Goal: Task Accomplishment & Management: Manage account settings

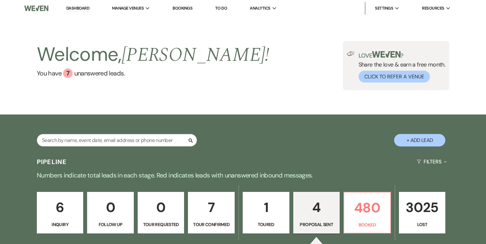
select select "6"
click at [215, 88] on div "Welcome, [PERSON_NAME] ! You have 7 unanswered lead s . Love ? Share the love &…" at bounding box center [242, 65] width 461 height 49
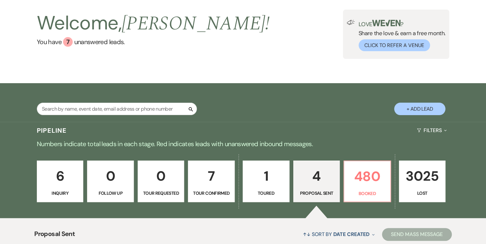
scroll to position [77, 0]
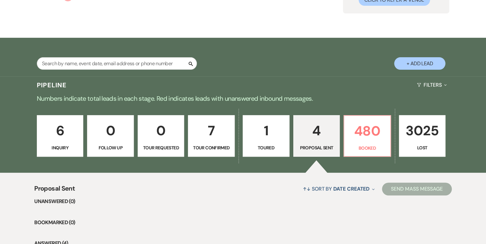
click at [54, 135] on p "6" at bounding box center [60, 130] width 38 height 21
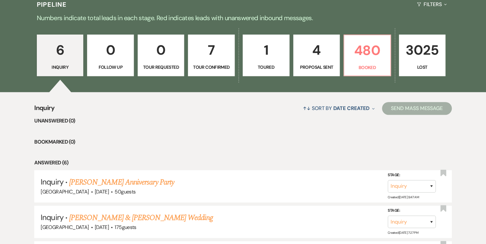
scroll to position [103, 0]
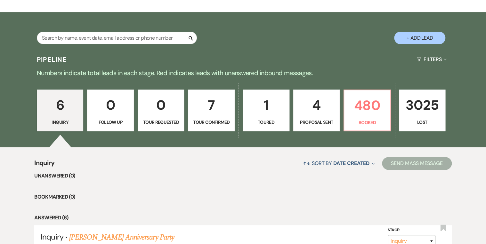
click at [203, 104] on p "7" at bounding box center [211, 105] width 38 height 21
select select "4"
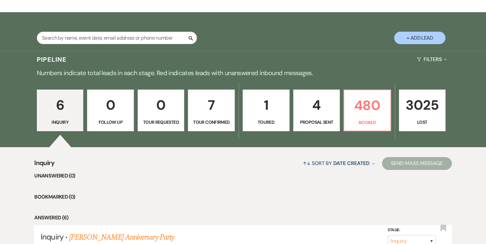
select select "4"
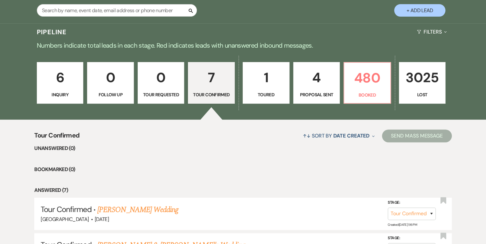
scroll to position [77, 0]
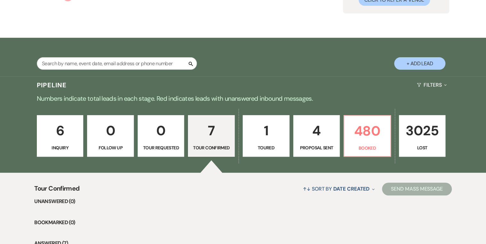
click at [266, 146] on p "Toured" at bounding box center [266, 148] width 38 height 7
select select "5"
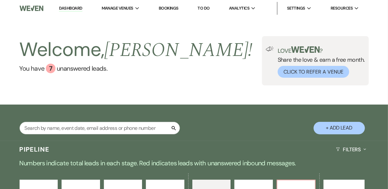
drag, startPoint x: 218, startPoint y: 62, endPoint x: 214, endPoint y: 74, distance: 12.6
click at [217, 63] on div "Welcome, [PERSON_NAME] ! You have 7 unanswered lead s . Love ? Share the love &…" at bounding box center [194, 60] width 388 height 49
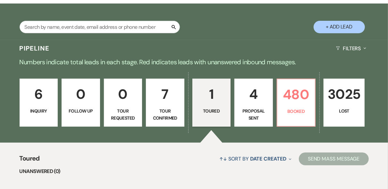
scroll to position [128, 0]
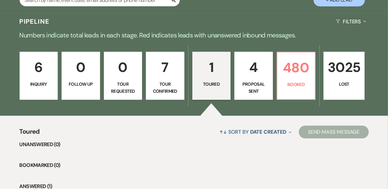
click at [220, 26] on div "Pipeline Filters Expand" at bounding box center [194, 21] width 388 height 17
click at [38, 83] on p "Inquiry" at bounding box center [39, 84] width 30 height 7
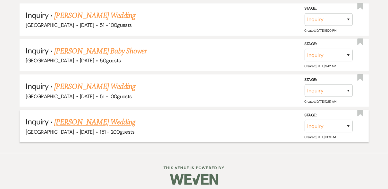
scroll to position [393, 0]
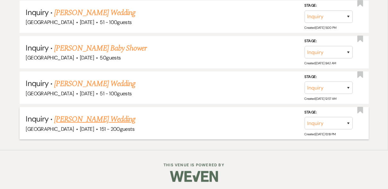
click at [77, 118] on link "[PERSON_NAME] Wedding" at bounding box center [94, 120] width 81 height 12
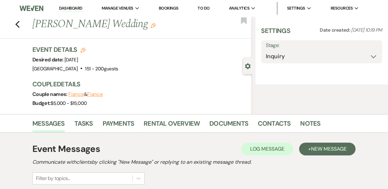
select select "2"
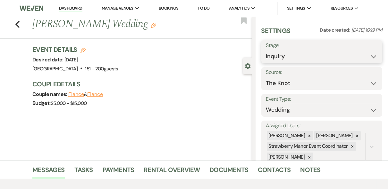
click at [368, 58] on select "Inquiry Follow Up Tour Requested Tour Confirmed Toured Proposal Sent Booked Lost" at bounding box center [322, 56] width 112 height 12
select select "8"
click at [266, 50] on select "Inquiry Follow Up Tour Requested Tour Confirmed Toured Proposal Sent Booked Lost" at bounding box center [322, 56] width 112 height 12
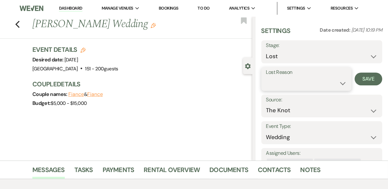
click at [310, 79] on select "Booked Elsewhere Budget Date Unavailable No Response Not a Good Match Capacity …" at bounding box center [306, 83] width 80 height 12
select select "5"
click at [266, 77] on select "Booked Elsewhere Budget Date Unavailable No Response Not a Good Match Capacity …" at bounding box center [306, 83] width 80 height 12
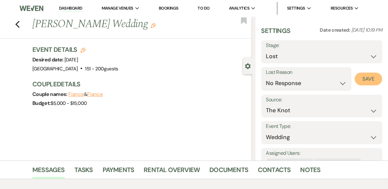
click at [364, 80] on button "Save" at bounding box center [368, 79] width 28 height 13
click at [19, 24] on icon "Previous" at bounding box center [17, 25] width 5 height 8
select select "8"
select select "5"
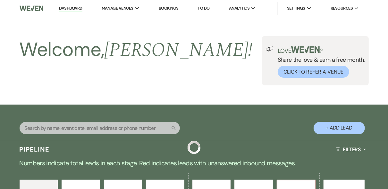
scroll to position [358, 0]
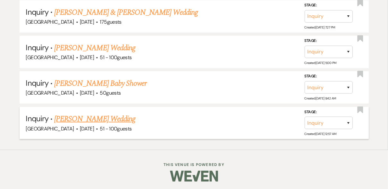
click at [93, 118] on link "[PERSON_NAME] Wedding" at bounding box center [94, 119] width 81 height 12
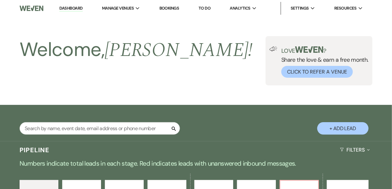
select select "2"
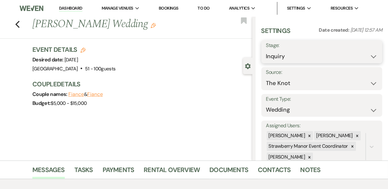
click at [366, 59] on select "Inquiry Follow Up Tour Requested Tour Confirmed Toured Proposal Sent Booked Lost" at bounding box center [322, 56] width 112 height 12
select select "8"
click at [266, 50] on select "Inquiry Follow Up Tour Requested Tour Confirmed Toured Proposal Sent Booked Lost" at bounding box center [322, 56] width 112 height 12
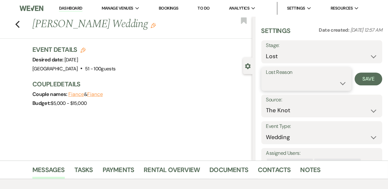
click at [317, 83] on select "Booked Elsewhere Budget Date Unavailable No Response Not a Good Match Capacity …" at bounding box center [306, 83] width 80 height 12
select select "5"
click at [266, 77] on select "Booked Elsewhere Budget Date Unavailable No Response Not a Good Match Capacity …" at bounding box center [306, 83] width 80 height 12
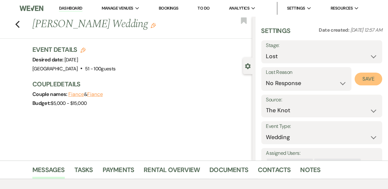
click at [363, 82] on button "Save" at bounding box center [368, 79] width 28 height 13
click at [18, 29] on div "Previous [PERSON_NAME] Wedding Edit Bookmark" at bounding box center [124, 28] width 255 height 22
click at [20, 23] on icon "Previous" at bounding box center [17, 25] width 5 height 8
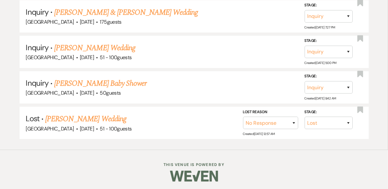
scroll to position [322, 0]
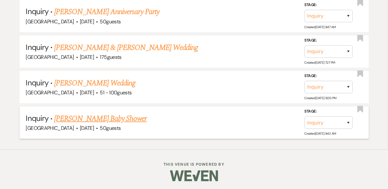
click at [110, 118] on link "[PERSON_NAME] Baby Shower" at bounding box center [100, 119] width 92 height 12
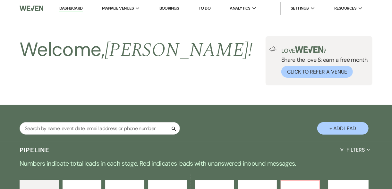
select select "12"
select select "3"
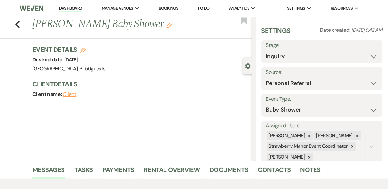
click at [74, 12] on link "Dashboard" at bounding box center [70, 8] width 23 height 6
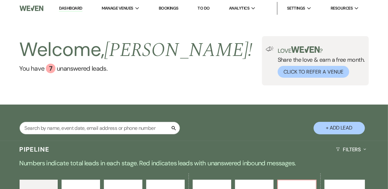
scroll to position [128, 0]
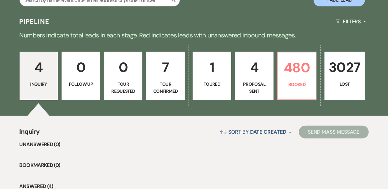
click at [232, 76] on div "4 Inquiry 0 Follow Up 0 Tour Requested 7 Tour Confirmed 1 Toured 4 Proposal Sen…" at bounding box center [194, 80] width 388 height 72
click at [224, 74] on p "1" at bounding box center [212, 67] width 30 height 21
select select "5"
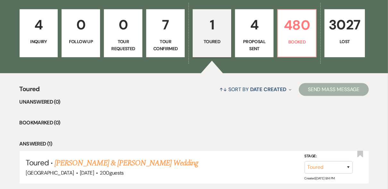
scroll to position [114, 0]
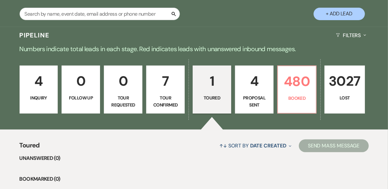
click at [259, 97] on p "Proposal Sent" at bounding box center [254, 102] width 30 height 14
select select "6"
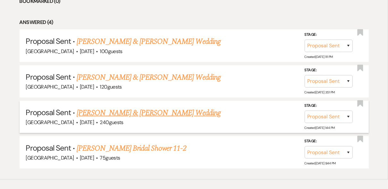
scroll to position [319, 0]
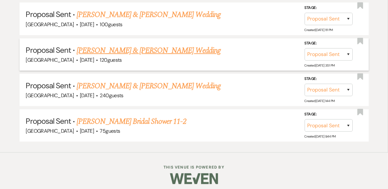
click at [150, 48] on link "[PERSON_NAME] & [PERSON_NAME] Wedding" at bounding box center [149, 51] width 144 height 12
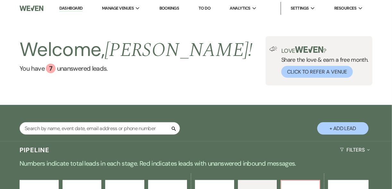
select select "6"
select select "5"
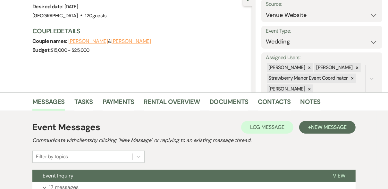
scroll to position [122, 0]
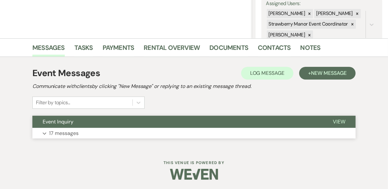
click at [339, 119] on span "View" at bounding box center [339, 122] width 12 height 7
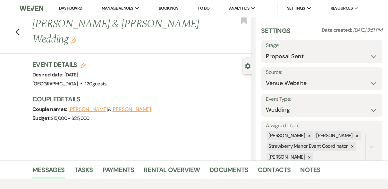
scroll to position [0, 0]
click at [20, 29] on icon "Previous" at bounding box center [17, 32] width 5 height 8
select select "6"
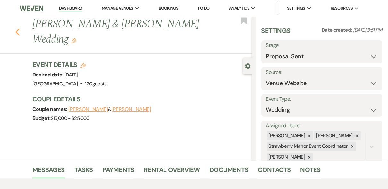
select select "6"
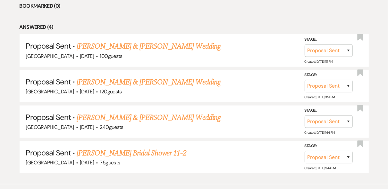
scroll to position [243, 0]
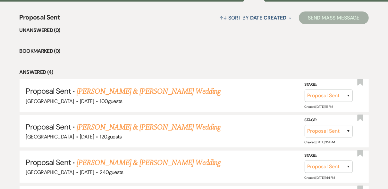
click at [174, 92] on link "[PERSON_NAME] & [PERSON_NAME] Wedding" at bounding box center [149, 92] width 144 height 12
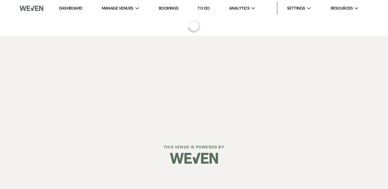
select select "6"
select select "5"
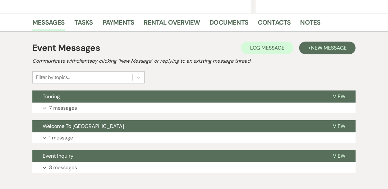
scroll to position [182, 0]
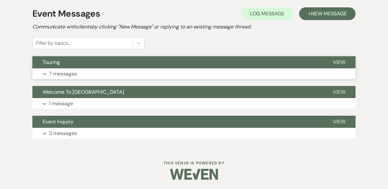
click at [337, 61] on span "View" at bounding box center [339, 62] width 12 height 7
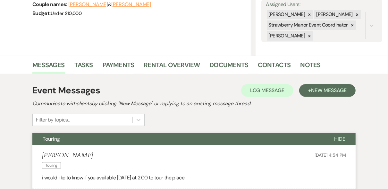
scroll to position [0, 0]
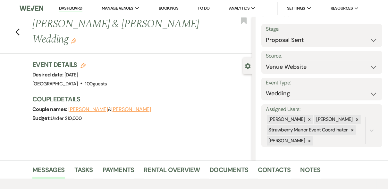
click at [74, 10] on link "Dashboard" at bounding box center [70, 8] width 23 height 6
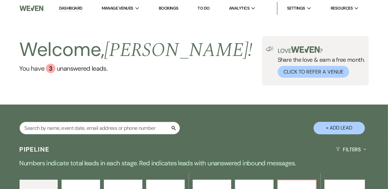
click at [186, 55] on div "Welcome, [PERSON_NAME] ! You have 3 unanswered lead s . Love ? Share the love &…" at bounding box center [194, 60] width 388 height 49
click at [72, 10] on link "Dashboard" at bounding box center [70, 8] width 23 height 6
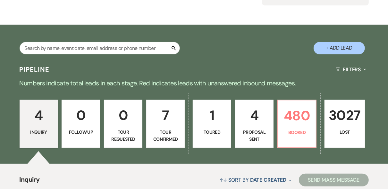
scroll to position [51, 0]
